Goal: Transaction & Acquisition: Purchase product/service

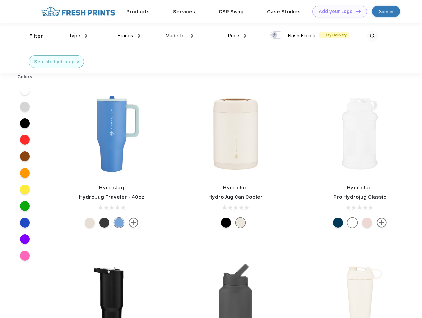
click at [337, 11] on link "Add your Logo Design Tool" at bounding box center [340, 12] width 55 height 12
click at [0, 0] on div "Design Tool" at bounding box center [0, 0] width 0 height 0
click at [356, 11] on link "Add your Logo Design Tool" at bounding box center [340, 12] width 55 height 12
click at [32, 36] on div "Filter" at bounding box center [37, 36] width 14 height 8
click at [78, 36] on span "Type" at bounding box center [75, 36] width 12 height 6
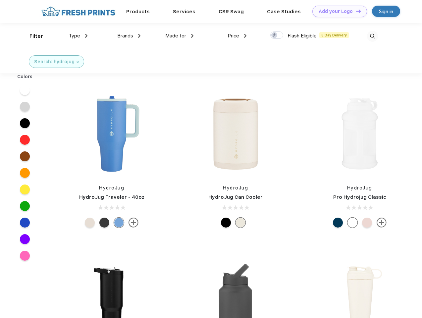
click at [129, 36] on span "Brands" at bounding box center [125, 36] width 16 height 6
click at [180, 36] on span "Made for" at bounding box center [175, 36] width 21 height 6
click at [237, 36] on span "Price" at bounding box center [234, 36] width 12 height 6
click at [277, 35] on div at bounding box center [277, 34] width 13 height 7
click at [275, 35] on input "checkbox" at bounding box center [273, 33] width 4 height 4
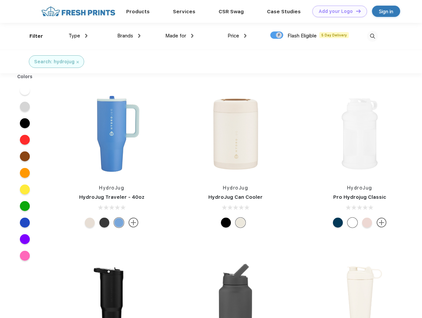
click at [373, 36] on img at bounding box center [372, 36] width 11 height 11
